Goal: Find specific page/section: Find specific page/section

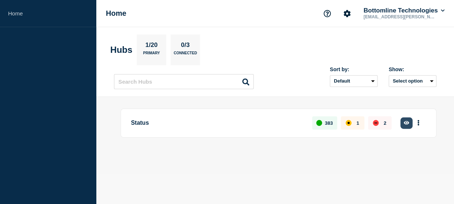
click at [405, 126] on button "button" at bounding box center [406, 123] width 12 height 11
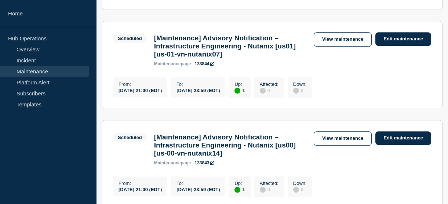
scroll to position [801, 0]
